Goal: Task Accomplishment & Management: Manage account settings

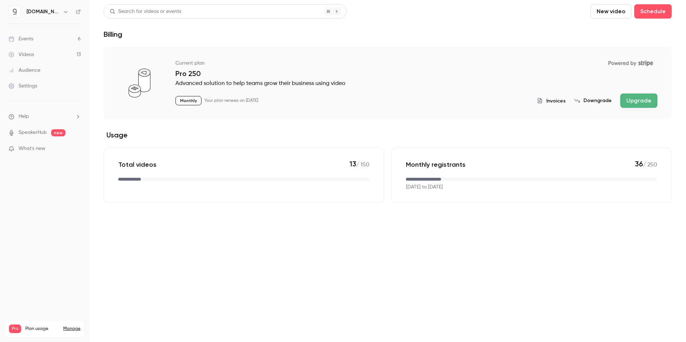
click at [598, 102] on button "Downgrade" at bounding box center [593, 100] width 38 height 7
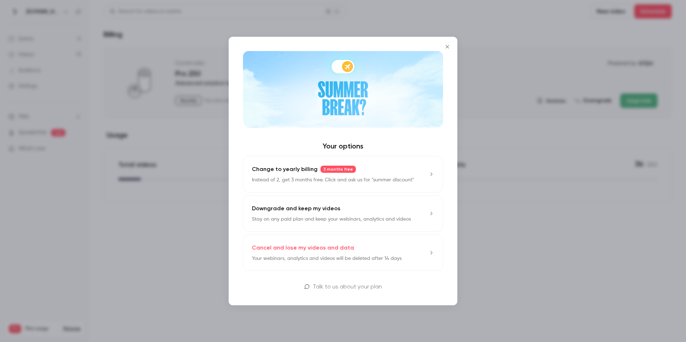
click at [285, 211] on p "Downgrade and keep my videos" at bounding box center [296, 208] width 89 height 9
click at [450, 45] on icon "Close" at bounding box center [447, 47] width 9 height 6
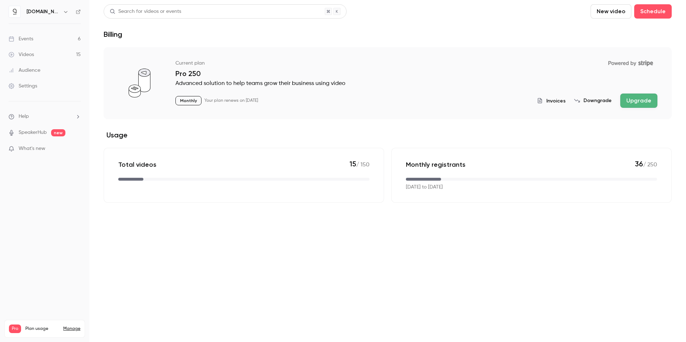
click at [605, 100] on button "Downgrade" at bounding box center [593, 100] width 38 height 7
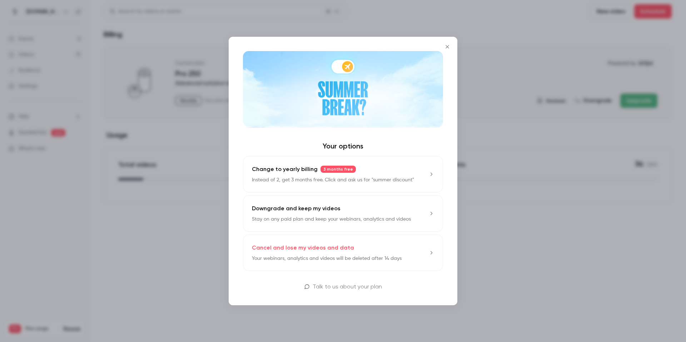
click at [329, 211] on p "Downgrade and keep my videos" at bounding box center [296, 208] width 89 height 9
